Goal: Task Accomplishment & Management: Manage account settings

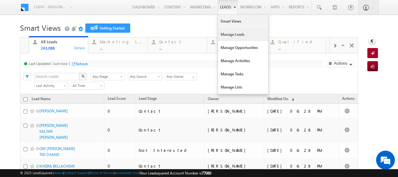
click at [222, 34] on link "Manage Leads" at bounding box center [243, 34] width 50 height 13
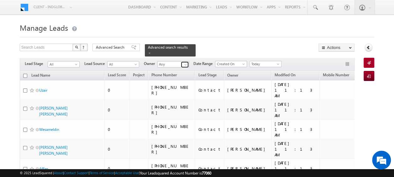
click at [187, 62] on span at bounding box center [185, 64] width 5 height 5
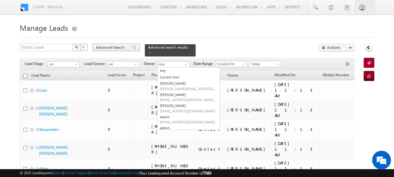
click at [101, 49] on span "Advanced Search" at bounding box center [111, 47] width 30 height 6
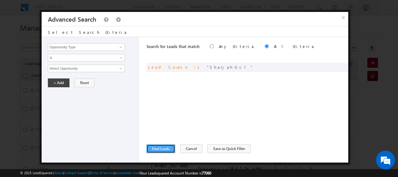
click at [162, 148] on button "Find Leads" at bounding box center [161, 148] width 29 height 9
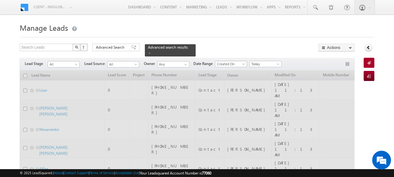
click at [245, 63] on span at bounding box center [244, 65] width 5 height 5
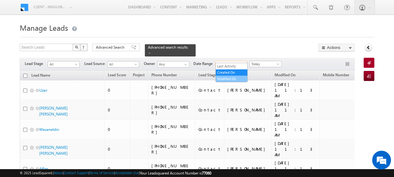
click at [234, 76] on link "Modified On" at bounding box center [232, 79] width 32 height 6
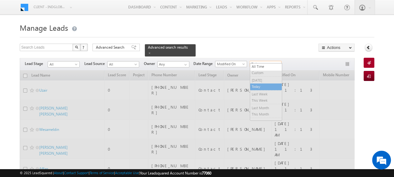
click at [276, 63] on span at bounding box center [278, 65] width 5 height 5
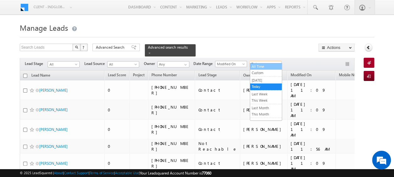
click at [264, 65] on link "All Time" at bounding box center [266, 67] width 32 height 6
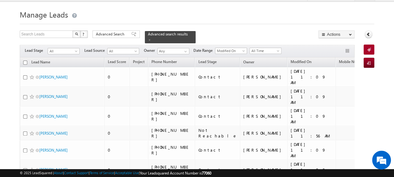
scroll to position [13, 0]
click at [163, 60] on span "Phone Number" at bounding box center [163, 62] width 25 height 5
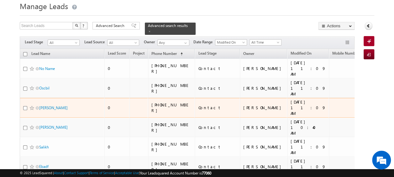
scroll to position [23, 0]
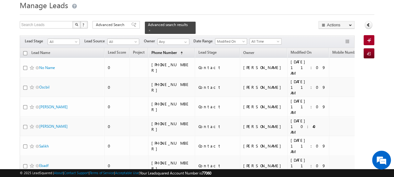
click at [159, 50] on span "Phone Number" at bounding box center [163, 52] width 25 height 5
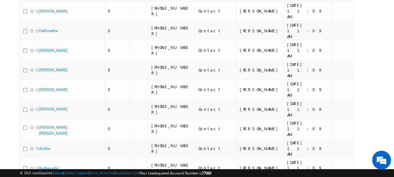
scroll to position [0, 0]
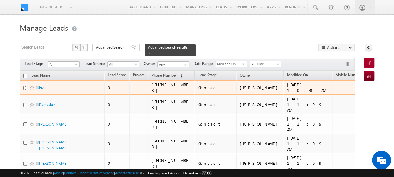
click at [24, 86] on input "checkbox" at bounding box center [25, 88] width 4 height 4
checkbox input "true"
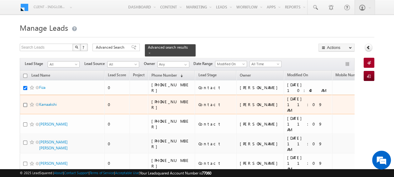
click at [23, 103] on input "checkbox" at bounding box center [25, 105] width 4 height 4
checkbox input "true"
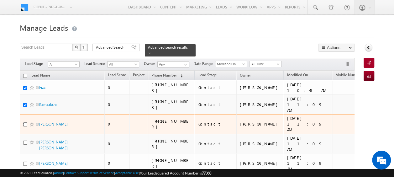
click at [24, 122] on input "checkbox" at bounding box center [25, 124] width 4 height 4
checkbox input "true"
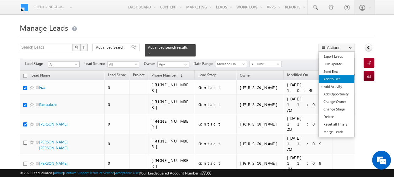
click at [335, 78] on link "Add to List" at bounding box center [336, 79] width 35 height 8
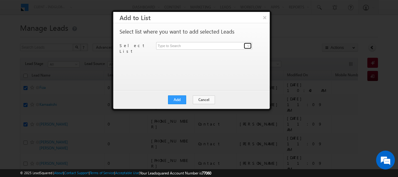
click at [247, 46] on span at bounding box center [248, 45] width 5 height 5
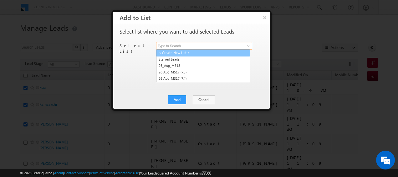
click at [180, 52] on link "< Create New List >" at bounding box center [203, 52] width 94 height 7
type input "< Create New List >"
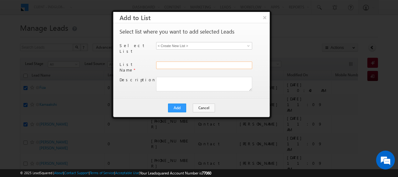
click at [169, 61] on input "text" at bounding box center [204, 65] width 96 height 8
type input "Wrong phone number Sharja-scl"
click at [177, 103] on button "Add" at bounding box center [177, 107] width 18 height 9
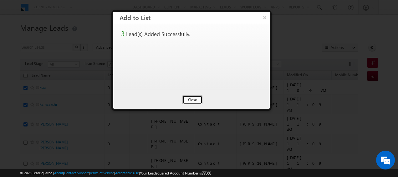
click at [192, 98] on button "Close" at bounding box center [193, 99] width 20 height 9
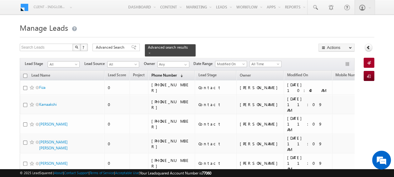
click at [159, 73] on span "Phone Number" at bounding box center [163, 75] width 25 height 5
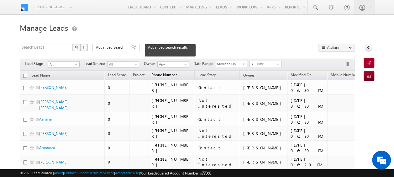
click at [159, 72] on span "Phone Number" at bounding box center [163, 74] width 25 height 5
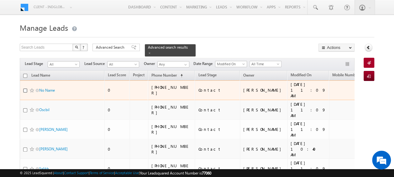
click at [25, 88] on input "checkbox" at bounding box center [25, 90] width 4 height 4
checkbox input "true"
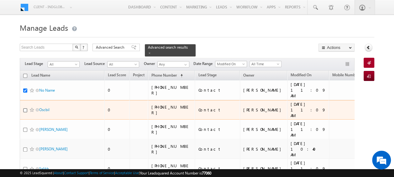
click at [23, 108] on input "checkbox" at bounding box center [25, 110] width 4 height 4
checkbox input "true"
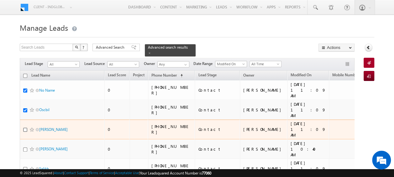
click at [23, 128] on input "checkbox" at bounding box center [25, 130] width 4 height 4
checkbox input "true"
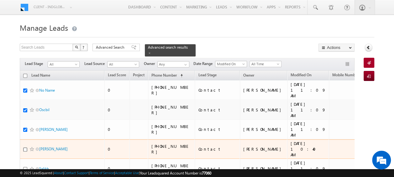
click at [25, 147] on input "checkbox" at bounding box center [25, 149] width 4 height 4
checkbox input "true"
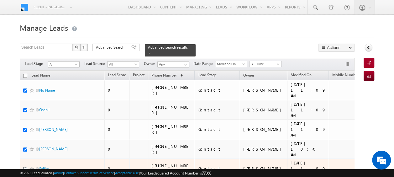
click at [23, 167] on input "checkbox" at bounding box center [25, 169] width 4 height 4
checkbox input "true"
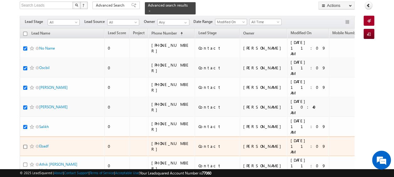
click at [25, 144] on input "checkbox" at bounding box center [25, 146] width 4 height 4
checkbox input "true"
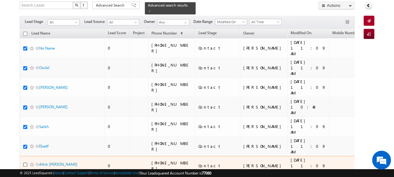
click at [24, 162] on input "checkbox" at bounding box center [25, 164] width 4 height 4
checkbox input "true"
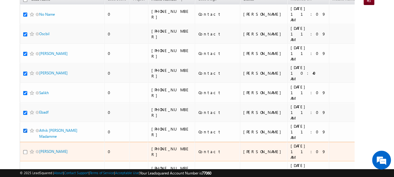
scroll to position [76, 0]
drag, startPoint x: 25, startPoint y: 105, endPoint x: 24, endPoint y: 111, distance: 6.0
click at [25, 149] on input "checkbox" at bounding box center [25, 151] width 4 height 4
checkbox input "true"
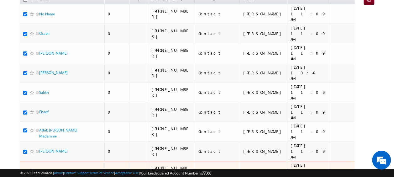
click at [26, 169] on input "checkbox" at bounding box center [25, 171] width 4 height 4
checkbox input "true"
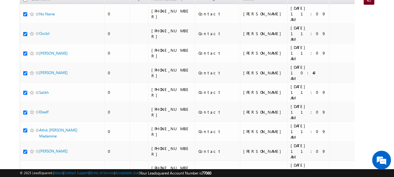
checkbox input "true"
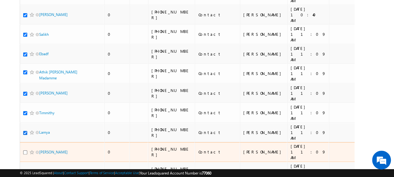
scroll to position [134, 0]
drag, startPoint x: 25, startPoint y: 89, endPoint x: 23, endPoint y: 98, distance: 8.9
click at [25, 150] on input "checkbox" at bounding box center [25, 152] width 4 height 4
checkbox input "true"
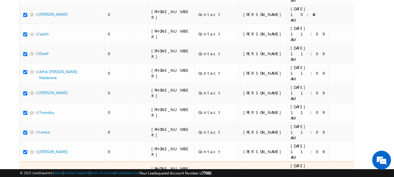
click at [24, 169] on input "checkbox" at bounding box center [25, 171] width 4 height 4
checkbox input "true"
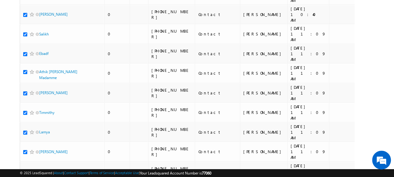
checkbox input "true"
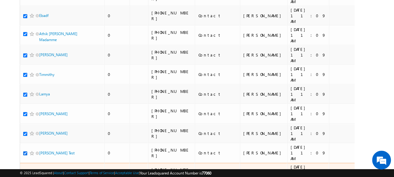
scroll to position [173, 0]
click at [26, 170] on input "checkbox" at bounding box center [25, 172] width 4 height 4
checkbox input "true"
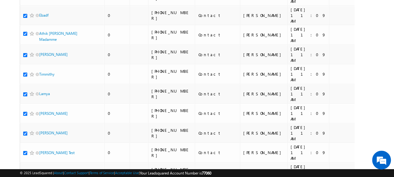
checkbox input "true"
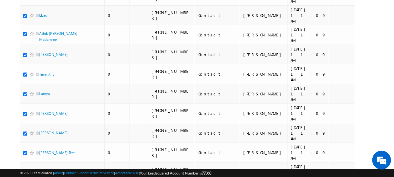
checkbox input "true"
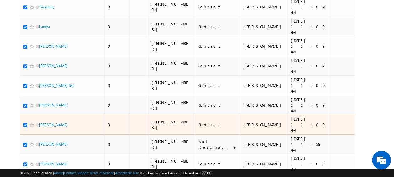
scroll to position [241, 0]
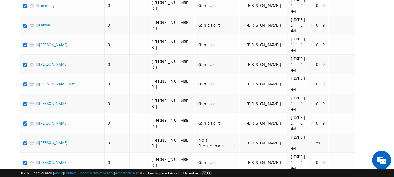
checkbox input "true"
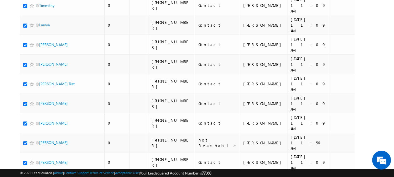
checkbox input "true"
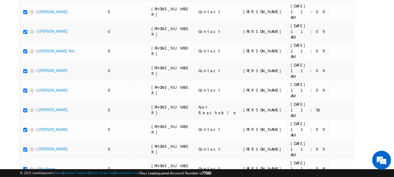
scroll to position [274, 0]
drag, startPoint x: 25, startPoint y: 90, endPoint x: 24, endPoint y: 94, distance: 4.2
checkbox input "true"
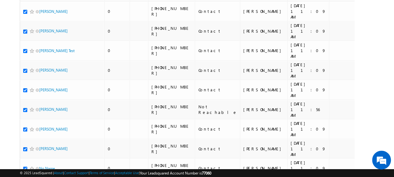
checkbox input "true"
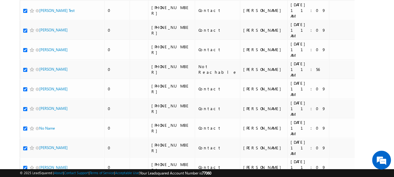
scroll to position [329, 0]
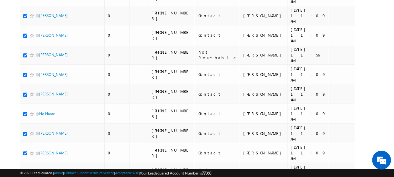
checkbox input "true"
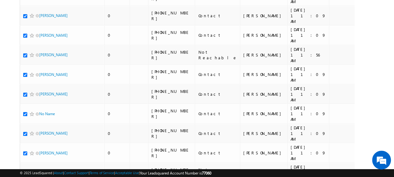
checkbox input "true"
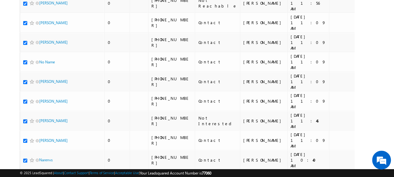
scroll to position [381, 0]
checkbox input "true"
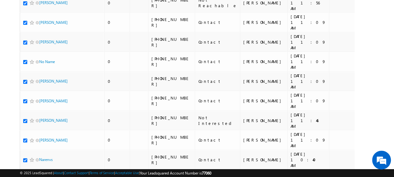
checkbox input "true"
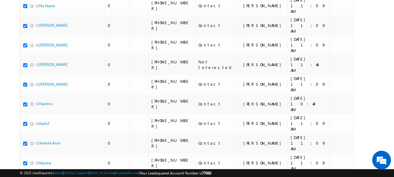
scroll to position [438, 0]
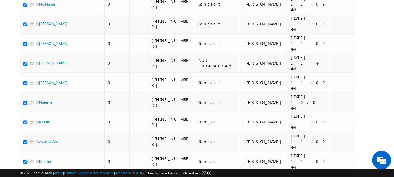
checkbox input "true"
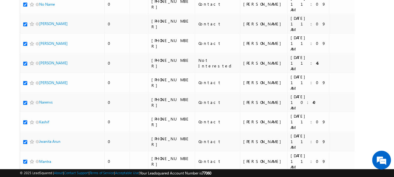
checkbox input "true"
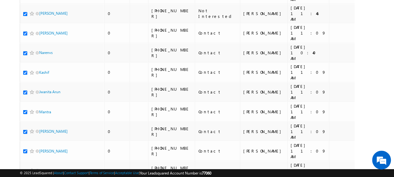
scroll to position [491, 0]
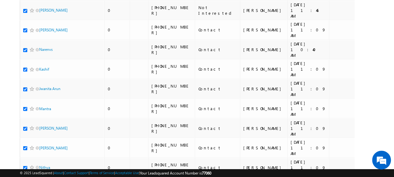
checkbox input "true"
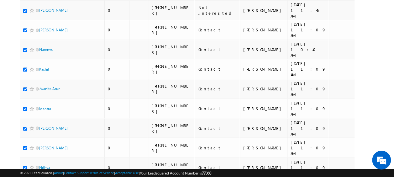
checkbox input "true"
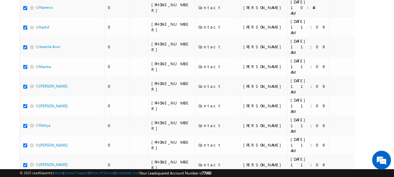
scroll to position [535, 0]
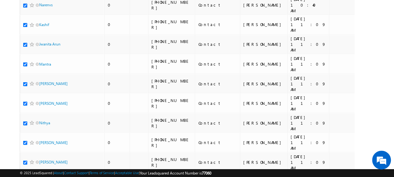
checkbox input "true"
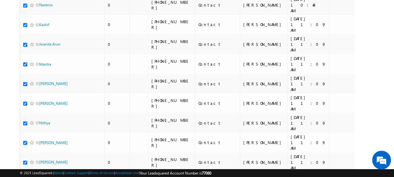
checkbox input "true"
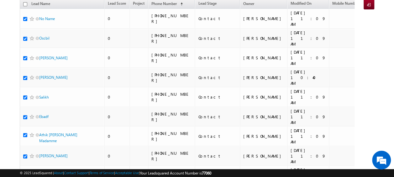
scroll to position [0, 0]
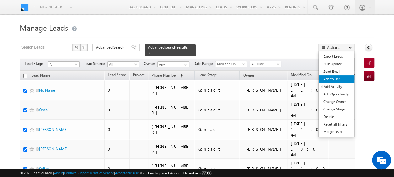
click at [332, 80] on link "Add to List" at bounding box center [336, 79] width 35 height 8
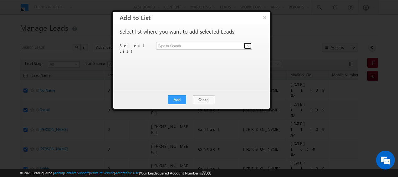
click at [246, 46] on link at bounding box center [248, 46] width 8 height 6
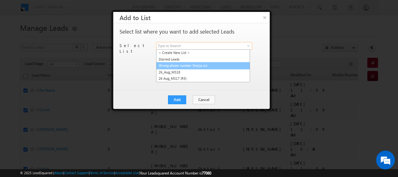
click at [178, 66] on link "Wrong phone number Sharja-scl" at bounding box center [203, 65] width 94 height 7
type input "Wrong phone number Sharja-scl"
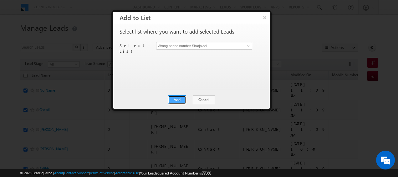
click at [177, 98] on button "Add" at bounding box center [177, 99] width 18 height 9
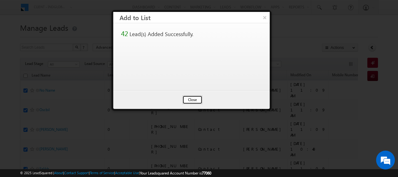
click at [189, 100] on button "Close" at bounding box center [193, 99] width 20 height 9
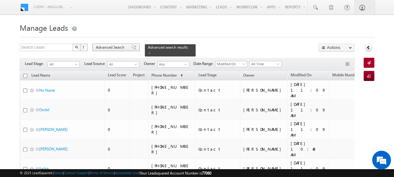
click at [114, 50] on div "Advanced Search" at bounding box center [115, 48] width 47 height 8
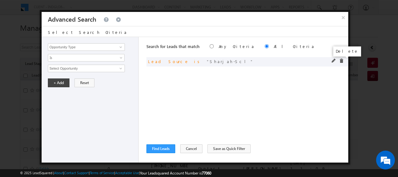
click at [341, 60] on span at bounding box center [342, 61] width 4 height 4
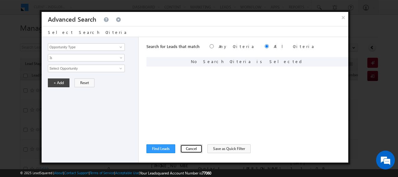
click at [190, 146] on button "Cancel" at bounding box center [191, 148] width 22 height 9
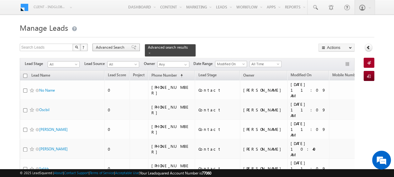
click at [115, 48] on span "Advanced Search" at bounding box center [111, 47] width 30 height 6
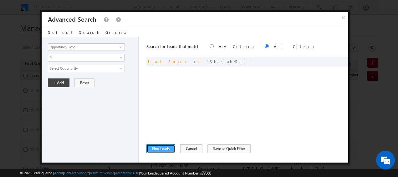
click at [160, 150] on button "Find Leads" at bounding box center [161, 148] width 29 height 9
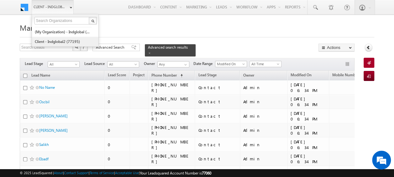
click at [56, 38] on link "Client - indglobal2 (77195)" at bounding box center [62, 42] width 57 height 10
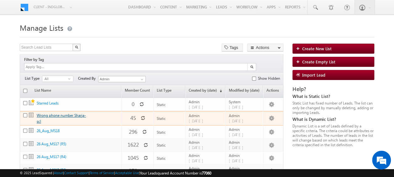
click at [58, 113] on link "Wrong phone number Sharja-scl" at bounding box center [61, 118] width 49 height 11
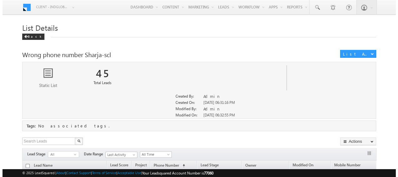
scroll to position [63, 0]
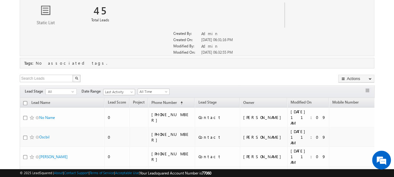
click at [24, 101] on input "checkbox" at bounding box center [25, 103] width 4 height 4
checkbox input "true"
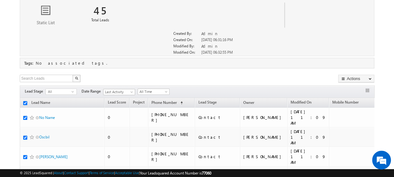
checkbox input "true"
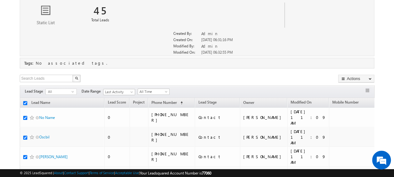
checkbox input "true"
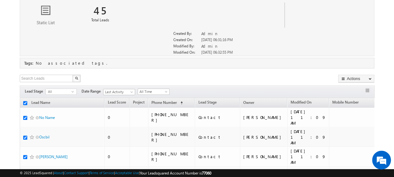
checkbox input "true"
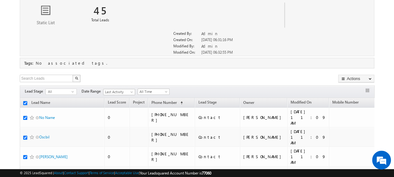
checkbox input "true"
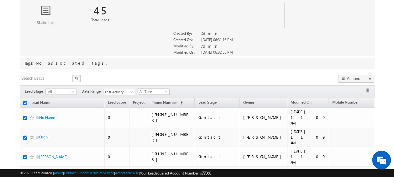
checkbox input "true"
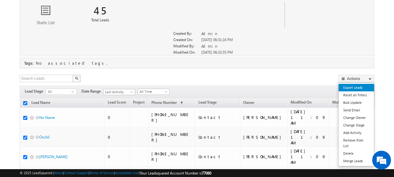
click at [357, 88] on link "Export Leads" at bounding box center [355, 88] width 35 height 8
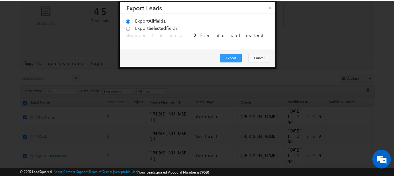
scroll to position [0, 0]
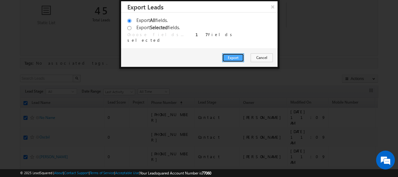
click at [241, 57] on button "Export" at bounding box center [233, 57] width 22 height 9
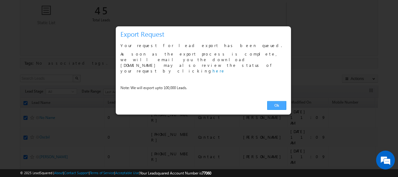
click at [279, 101] on link "Ok" at bounding box center [277, 105] width 19 height 9
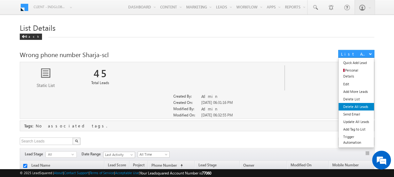
click at [353, 103] on link "Delete All Leads" at bounding box center [355, 107] width 35 height 8
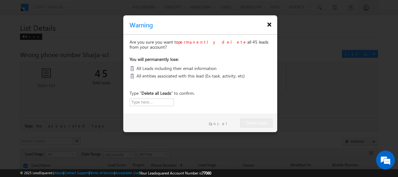
click at [271, 26] on button "×" at bounding box center [269, 24] width 5 height 11
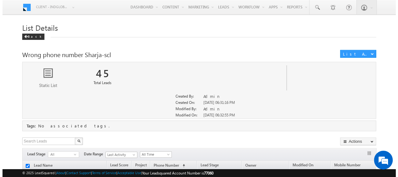
scroll to position [94, 0]
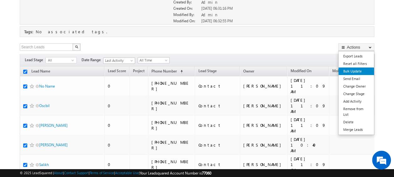
click at [355, 70] on link "Bulk Update" at bounding box center [355, 71] width 35 height 8
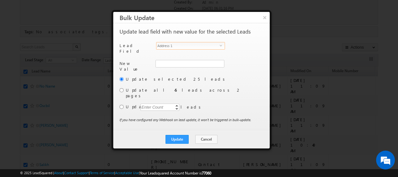
click at [222, 46] on span "select" at bounding box center [222, 45] width 5 height 3
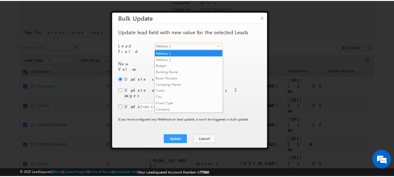
scroll to position [238, 0]
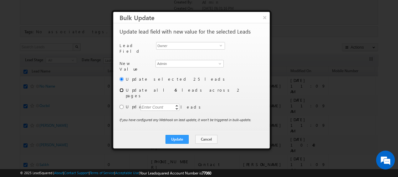
click at [122, 88] on input "radio" at bounding box center [122, 90] width 4 height 4
radio input "true"
click at [186, 135] on button "Update" at bounding box center [177, 139] width 23 height 9
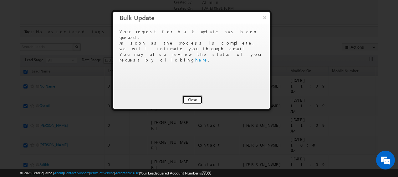
click at [189, 101] on button "Close" at bounding box center [193, 99] width 20 height 9
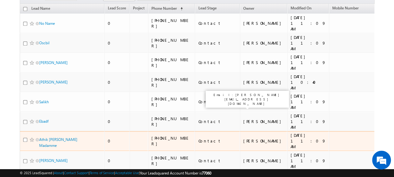
scroll to position [94, 0]
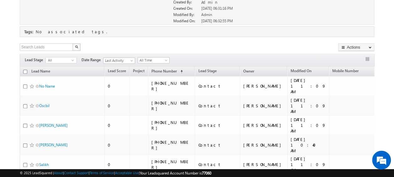
click at [24, 70] on input "checkbox" at bounding box center [25, 72] width 4 height 4
checkbox input "true"
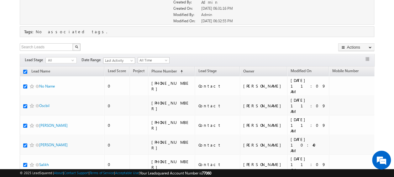
checkbox input "true"
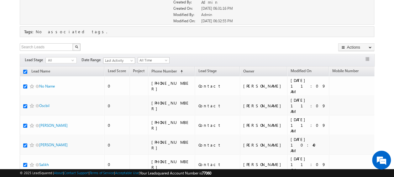
checkbox input "true"
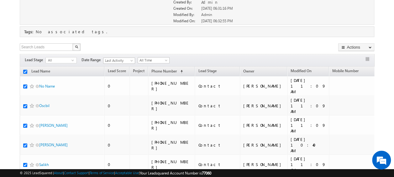
checkbox input "true"
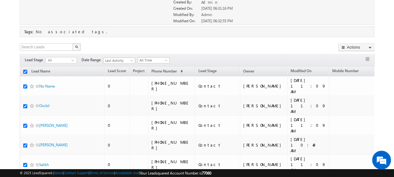
checkbox input "true"
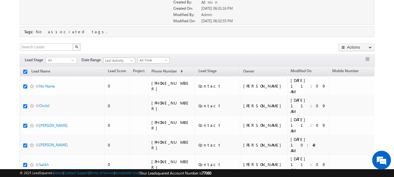
checkbox input "true"
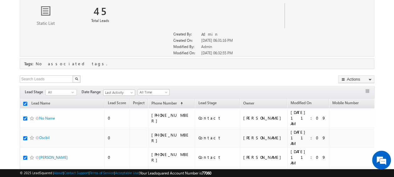
scroll to position [0, 0]
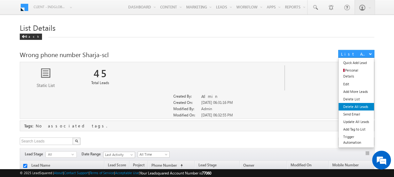
click at [354, 103] on link "Delete All Leads" at bounding box center [355, 107] width 35 height 8
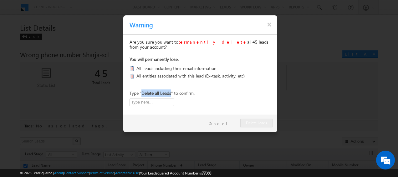
drag, startPoint x: 142, startPoint y: 94, endPoint x: 172, endPoint y: 93, distance: 30.1
click at [172, 93] on p "Type " Delete all Leads " to confirm." at bounding box center [162, 93] width 65 height 8
copy b "Delete all Leads"
click at [153, 99] on input "text" at bounding box center [152, 102] width 44 height 8
paste input "Delete all Leads"
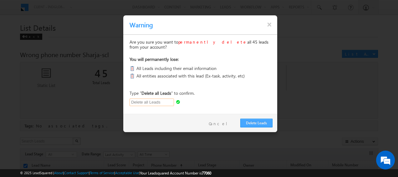
type input "Delete all Leads"
click at [259, 122] on button "Delete Leads" at bounding box center [257, 122] width 32 height 9
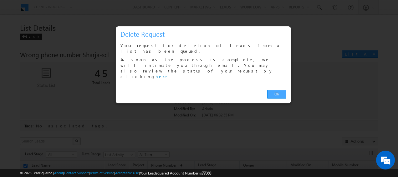
click at [276, 90] on link "Ok" at bounding box center [277, 94] width 19 height 9
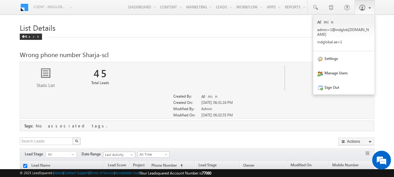
click at [360, 5] on span at bounding box center [362, 7] width 6 height 6
click at [342, 51] on link "Settings" at bounding box center [343, 58] width 61 height 14
